Goal: Task Accomplishment & Management: Use online tool/utility

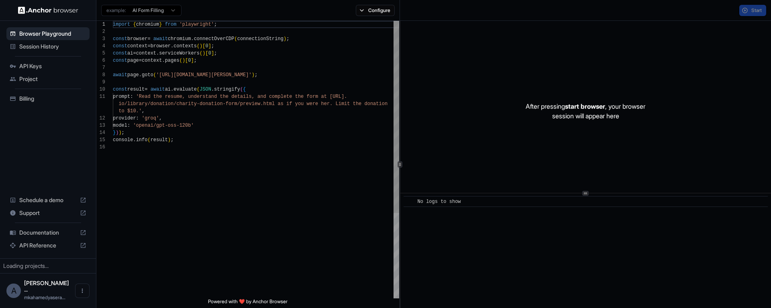
scroll to position [72, 0]
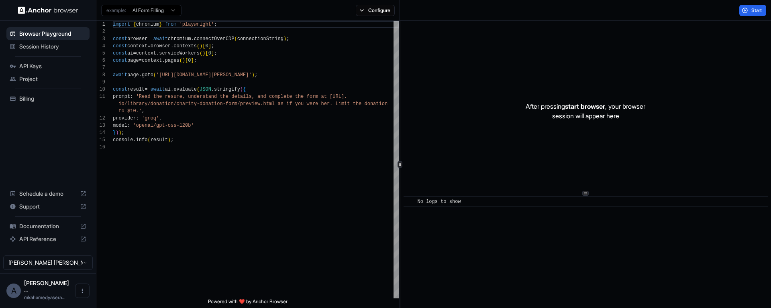
click at [45, 46] on span "Session History" at bounding box center [52, 47] width 67 height 8
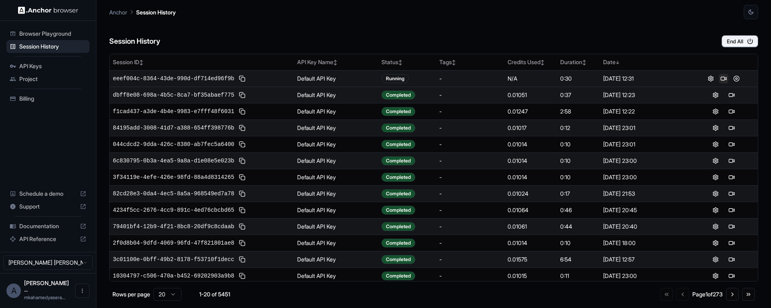
click at [719, 78] on button at bounding box center [724, 79] width 10 height 10
click at [727, 77] on button at bounding box center [732, 79] width 10 height 10
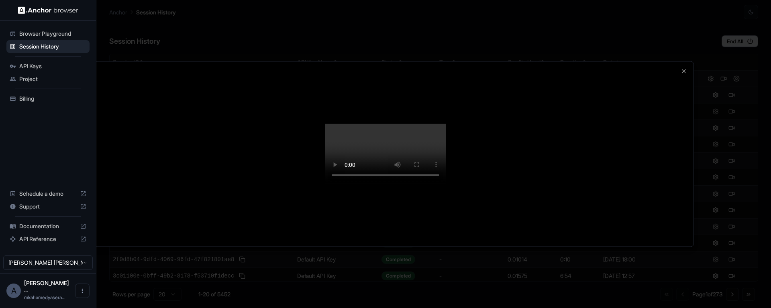
click at [143, 65] on div at bounding box center [386, 154] width 616 height 185
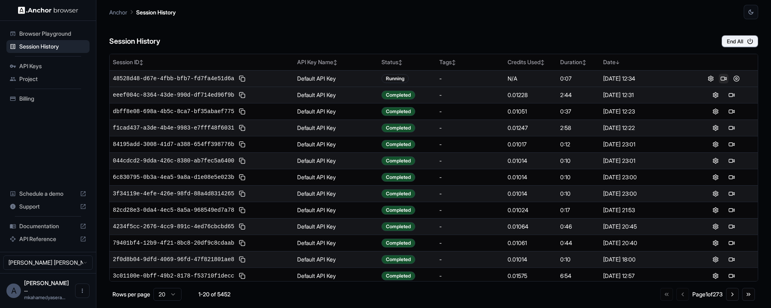
click at [719, 78] on button at bounding box center [724, 79] width 10 height 10
click at [727, 79] on button at bounding box center [732, 79] width 10 height 10
click at [719, 80] on button at bounding box center [724, 79] width 10 height 10
click at [719, 79] on button at bounding box center [724, 79] width 10 height 10
